Goal: Check status: Check status

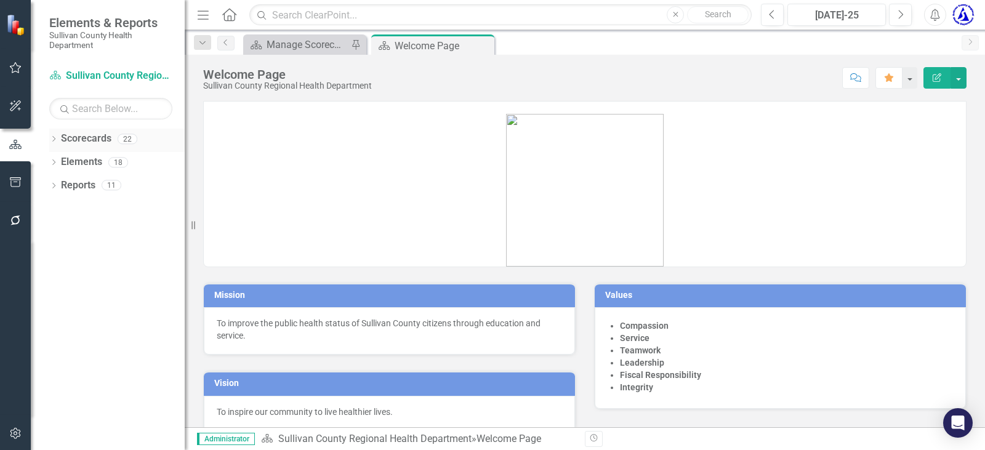
click at [88, 138] on link "Scorecards" at bounding box center [86, 139] width 50 height 14
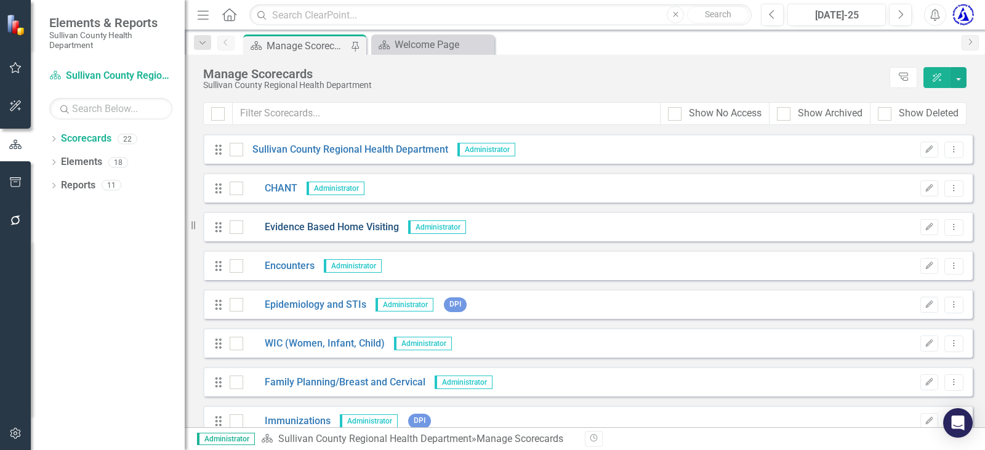
click at [305, 229] on link "Evidence Based Home Visiting" at bounding box center [321, 227] width 156 height 14
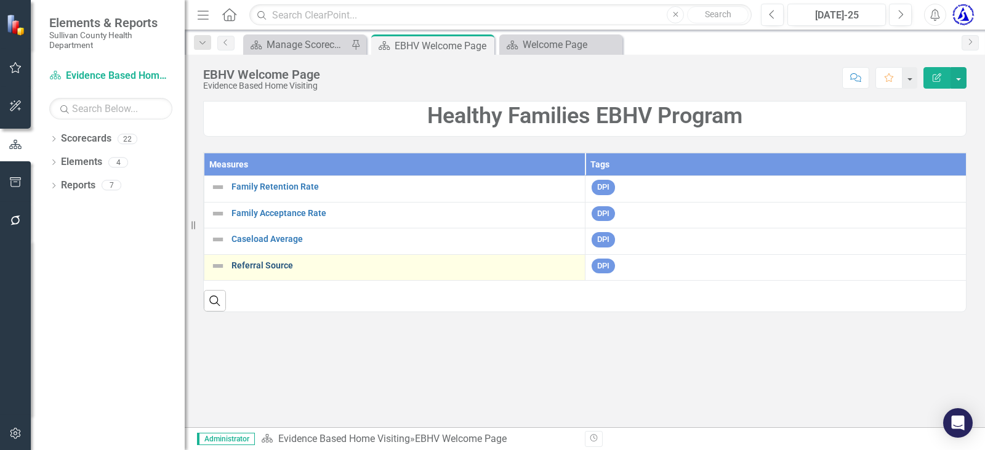
click at [253, 267] on link "Referral Source" at bounding box center [404, 265] width 347 height 9
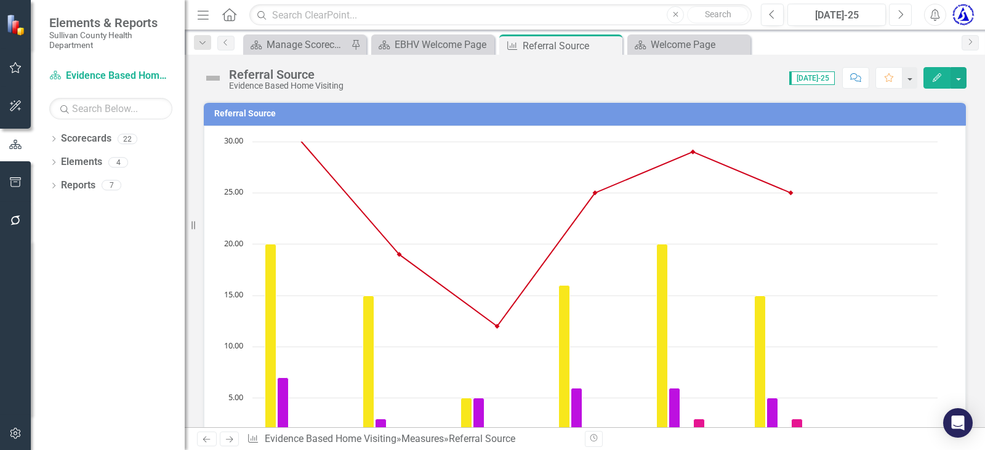
drag, startPoint x: 897, startPoint y: 14, endPoint x: 902, endPoint y: 338, distance: 324.4
click at [897, 13] on icon "Next" at bounding box center [900, 14] width 7 height 11
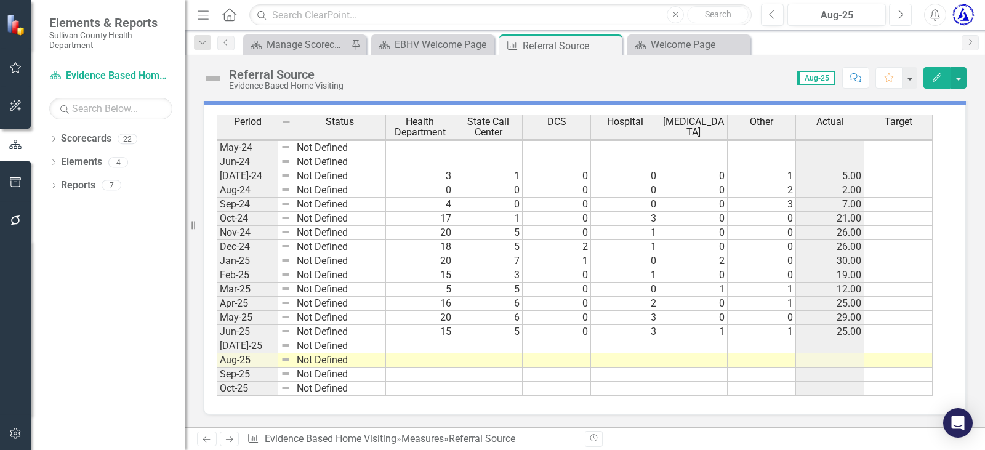
scroll to position [764, 0]
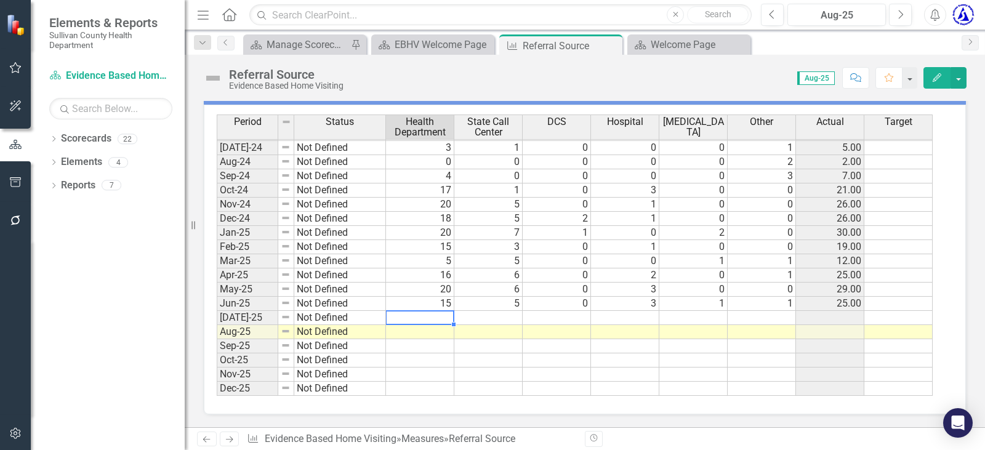
click at [418, 313] on tbody "Feb-23 Not Defined Mar-23 Not Defined Apr-23 Not Defined May-23 Not Defined Jun…" at bounding box center [575, 148] width 716 height 496
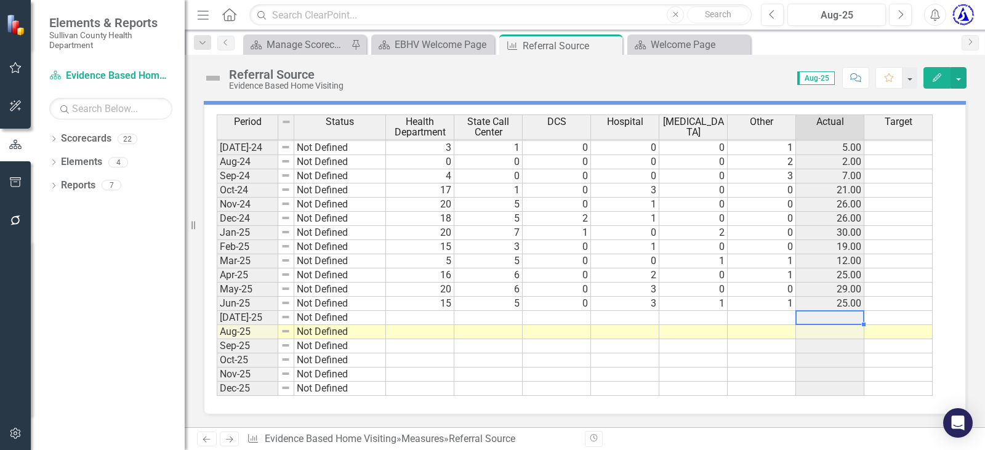
click at [842, 315] on td at bounding box center [830, 318] width 68 height 14
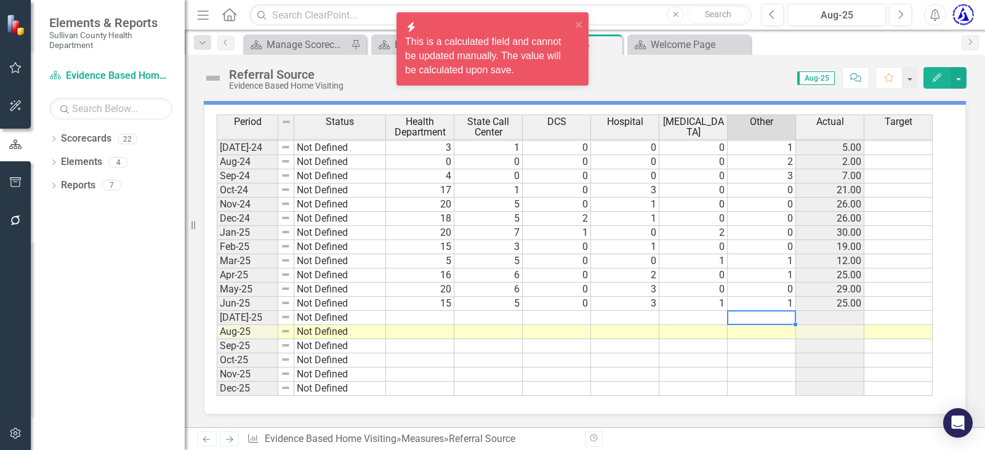
click at [767, 311] on td at bounding box center [761, 318] width 68 height 14
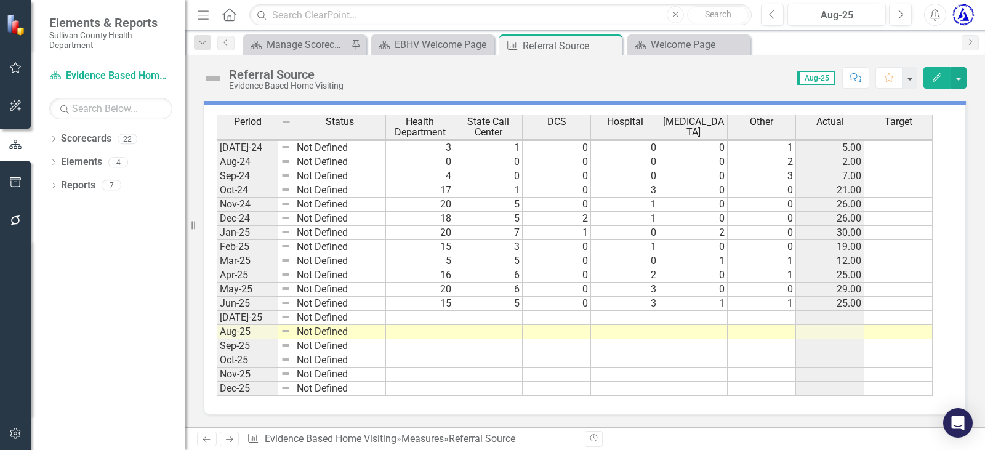
click at [964, 158] on div "Measure Data Last Calculated about [DATE] Period Status Health Department State…" at bounding box center [585, 239] width 782 height 350
click at [439, 304] on td "15" at bounding box center [420, 304] width 68 height 14
click at [431, 44] on div "EBHV Welcome Page" at bounding box center [434, 44] width 81 height 15
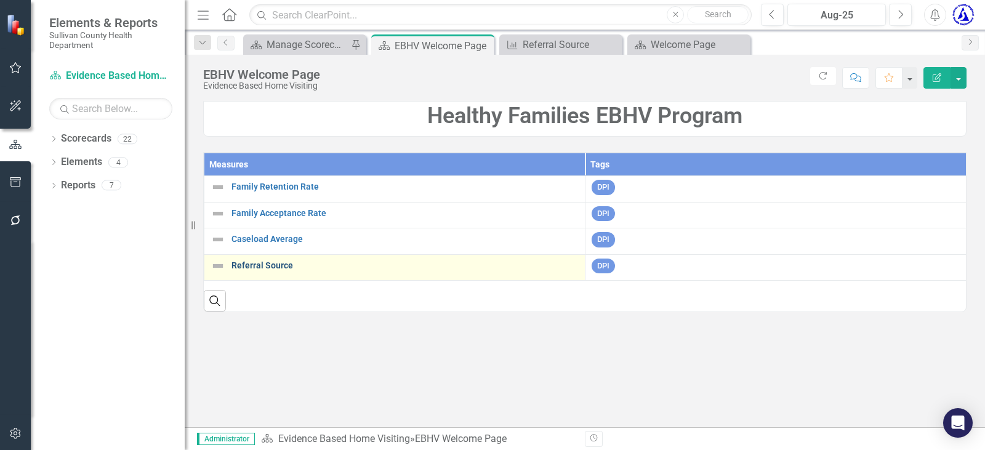
click at [262, 267] on link "Referral Source" at bounding box center [404, 265] width 347 height 9
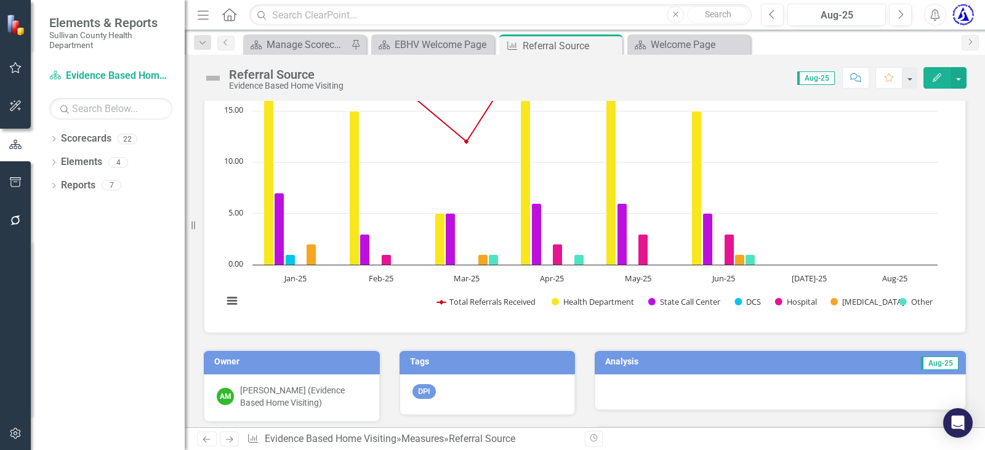
scroll to position [123, 0]
